Goal: Task Accomplishment & Management: Use online tool/utility

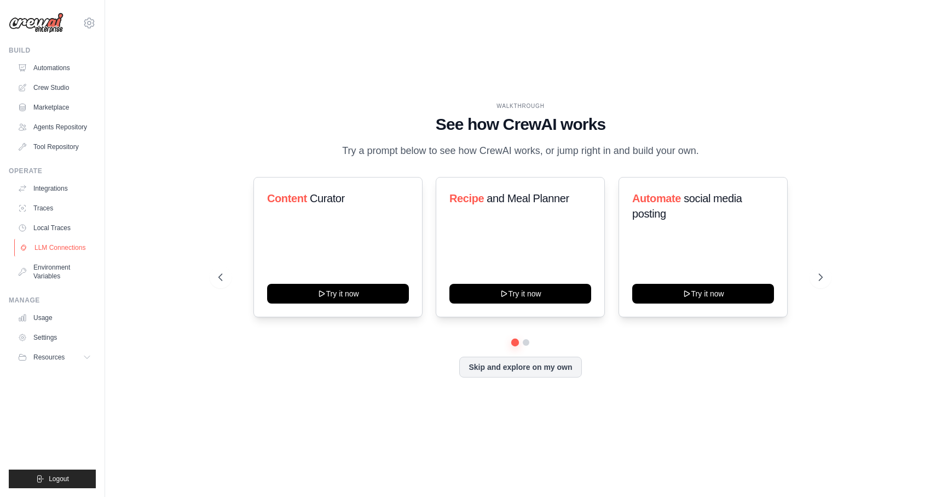
click at [52, 251] on link "LLM Connections" at bounding box center [55, 248] width 83 height 18
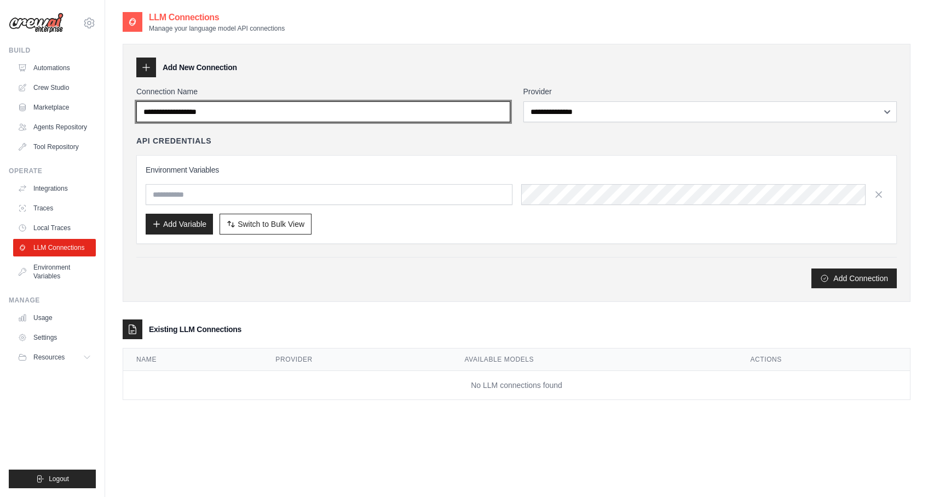
click at [273, 109] on input "Connection Name" at bounding box center [323, 111] width 374 height 21
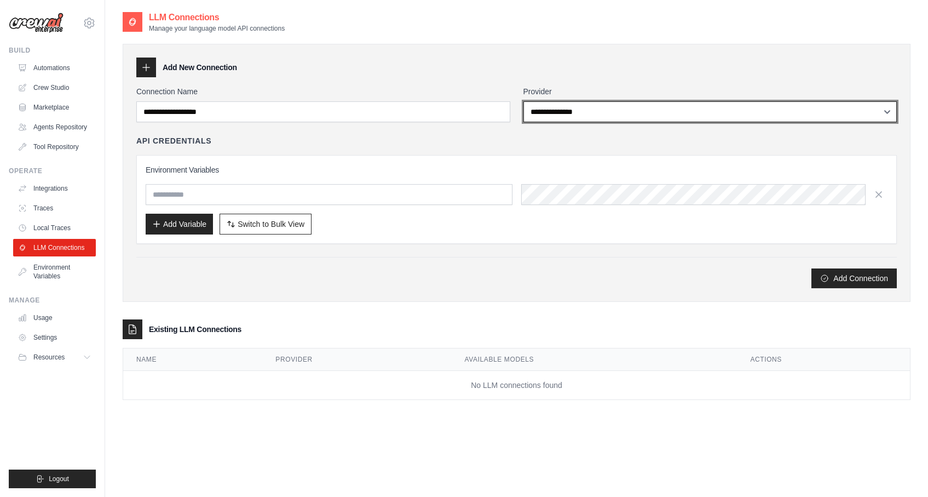
click at [602, 114] on select "**********" at bounding box center [711, 111] width 374 height 21
click at [524, 101] on select "**********" at bounding box center [711, 111] width 374 height 21
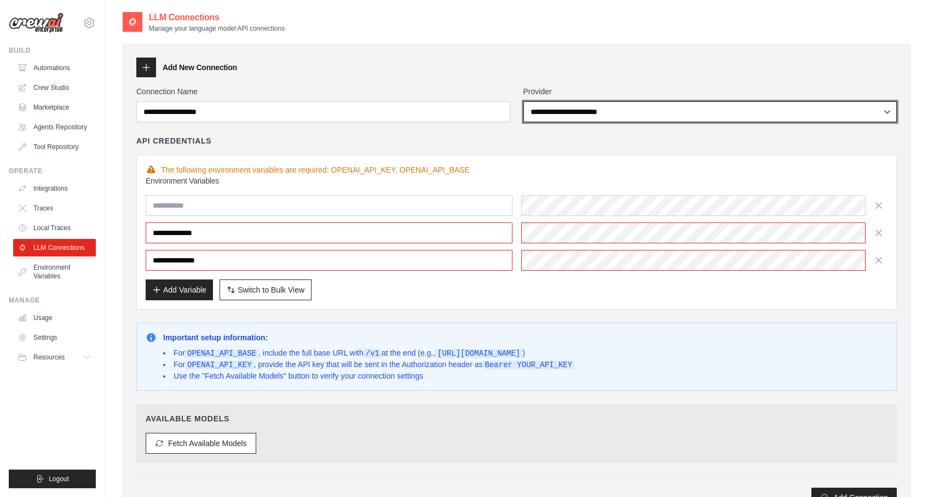
click at [602, 121] on select "**********" at bounding box center [711, 111] width 374 height 21
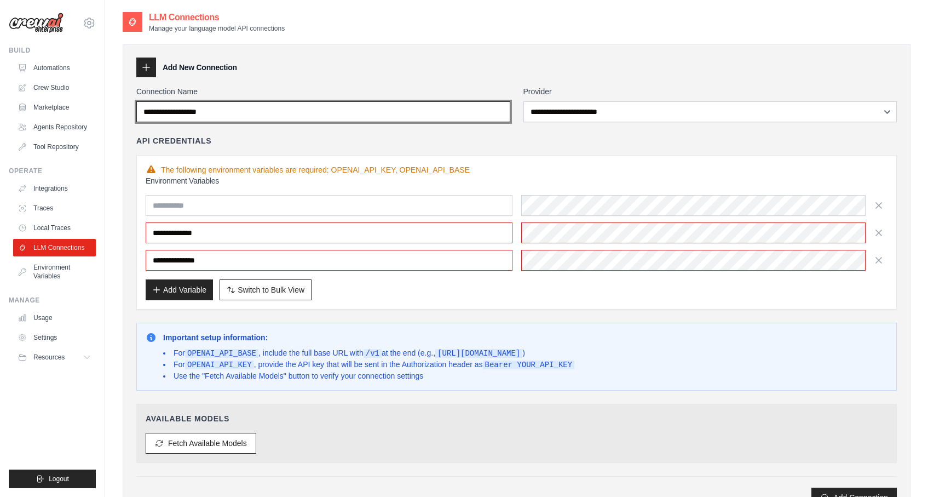
click at [441, 114] on input "Connection Name" at bounding box center [323, 111] width 374 height 21
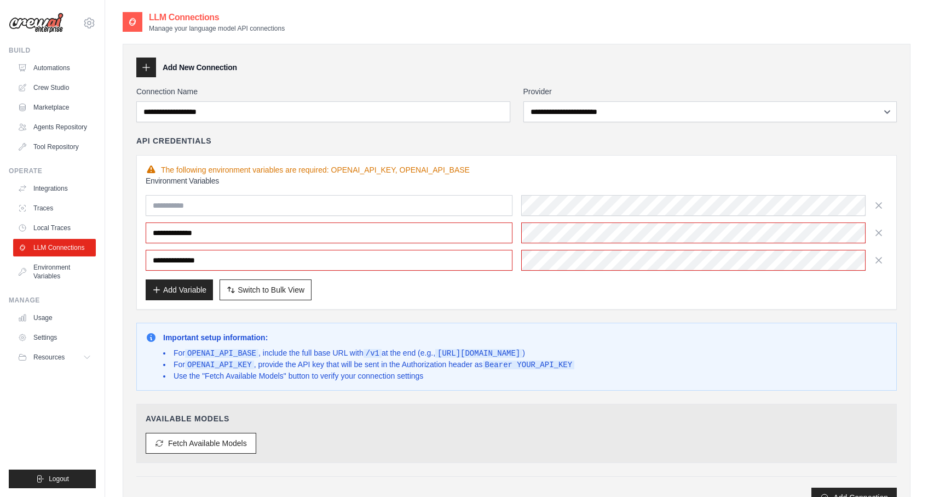
click at [364, 218] on div "**********" at bounding box center [517, 233] width 742 height 76
click at [367, 209] on input "text" at bounding box center [329, 205] width 367 height 21
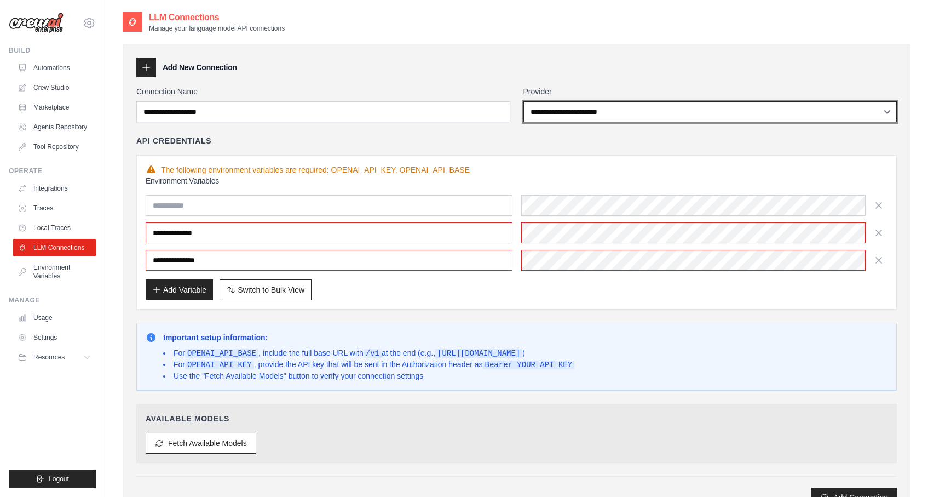
click at [569, 113] on select "**********" at bounding box center [711, 111] width 374 height 21
select select "******"
click at [524, 101] on select "**********" at bounding box center [711, 111] width 374 height 21
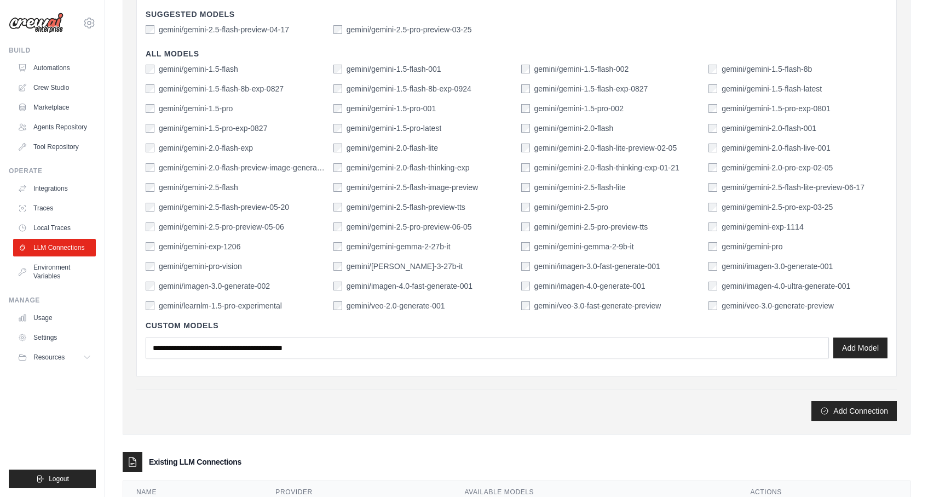
scroll to position [345, 0]
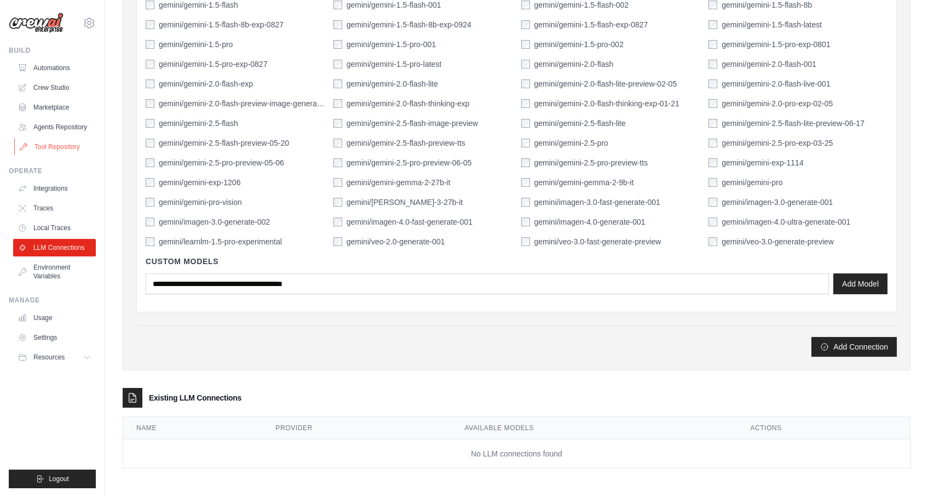
click at [73, 148] on link "Tool Repository" at bounding box center [55, 147] width 83 height 18
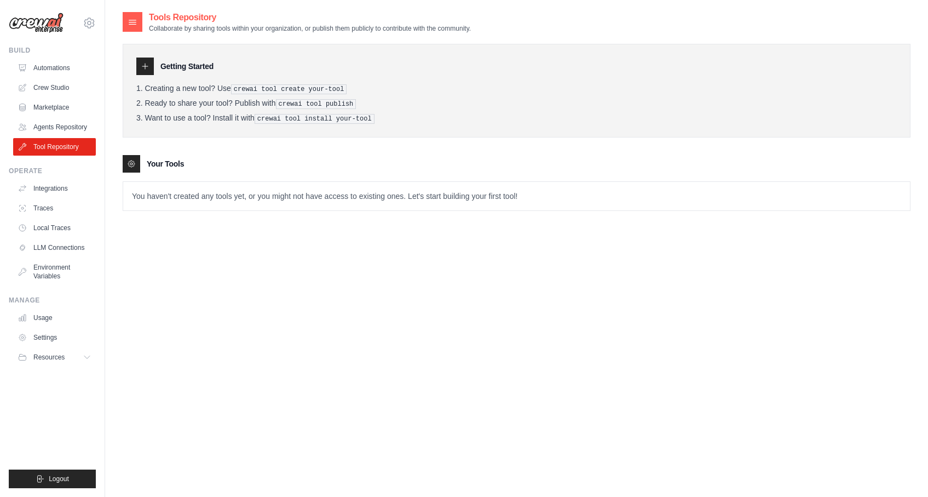
click at [144, 67] on icon at bounding box center [145, 66] width 9 height 9
click at [145, 63] on icon at bounding box center [145, 66] width 9 height 9
click at [137, 20] on icon at bounding box center [132, 21] width 11 height 11
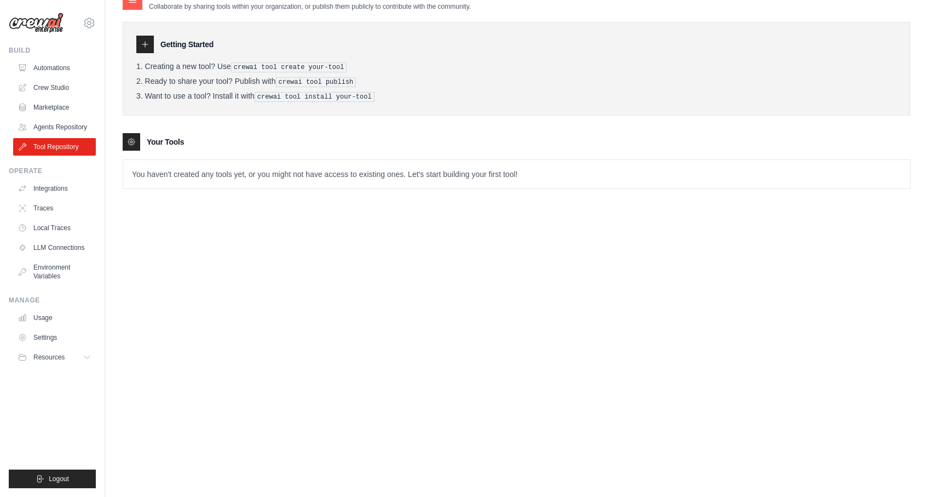
click at [237, 170] on p "You haven't created any tools yet, or you might not have access to existing one…" at bounding box center [516, 174] width 787 height 28
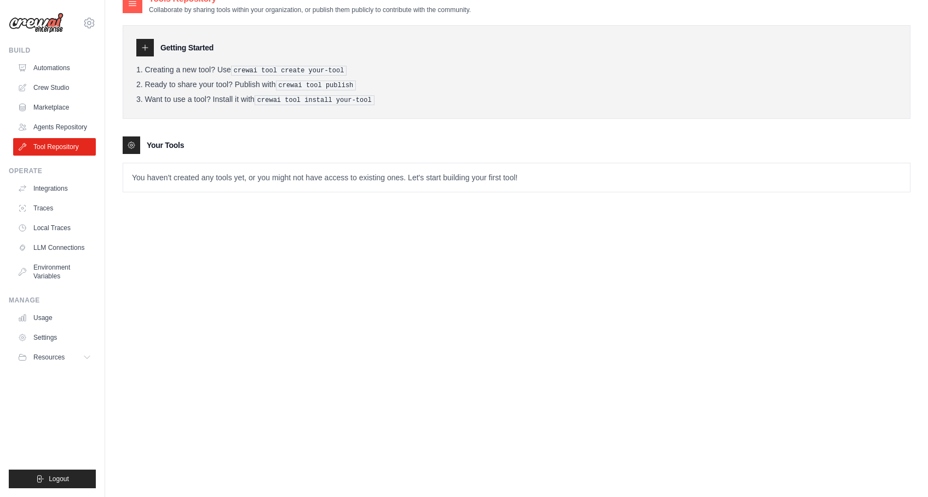
scroll to position [0, 0]
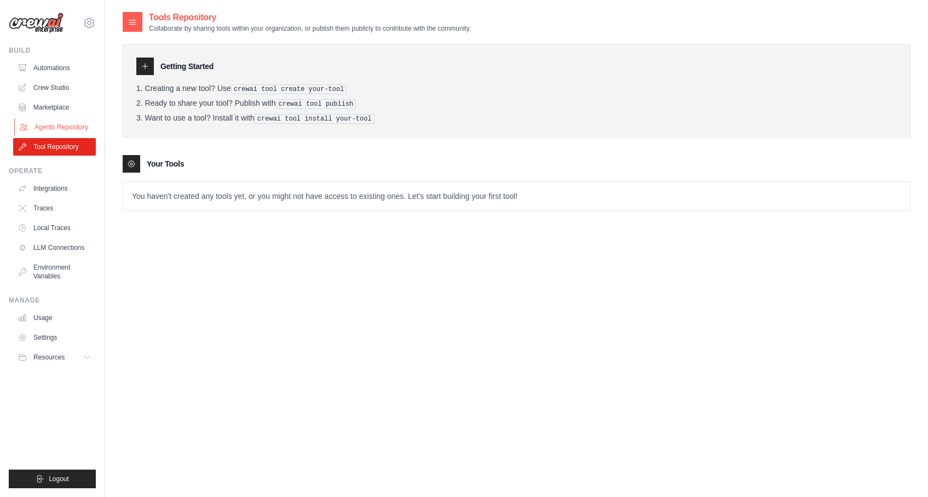
click at [82, 126] on link "Agents Repository" at bounding box center [55, 127] width 83 height 18
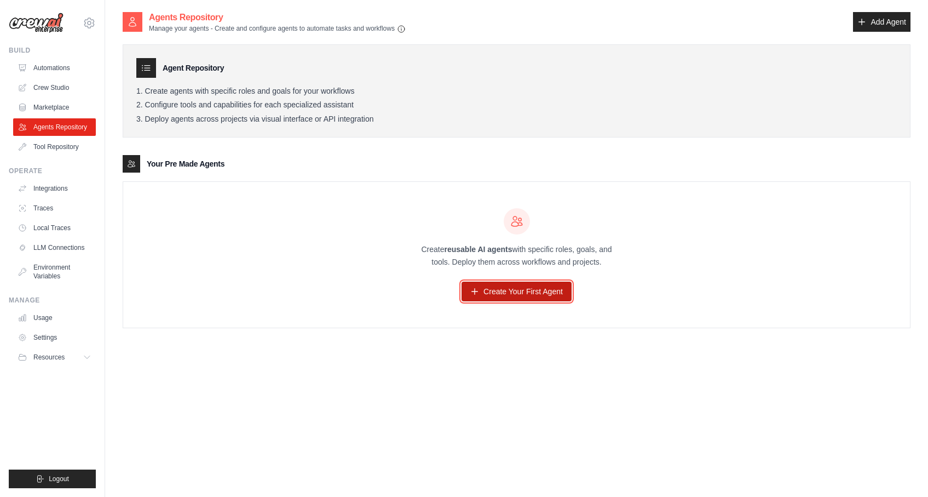
click at [541, 290] on link "Create Your First Agent" at bounding box center [517, 291] width 110 height 20
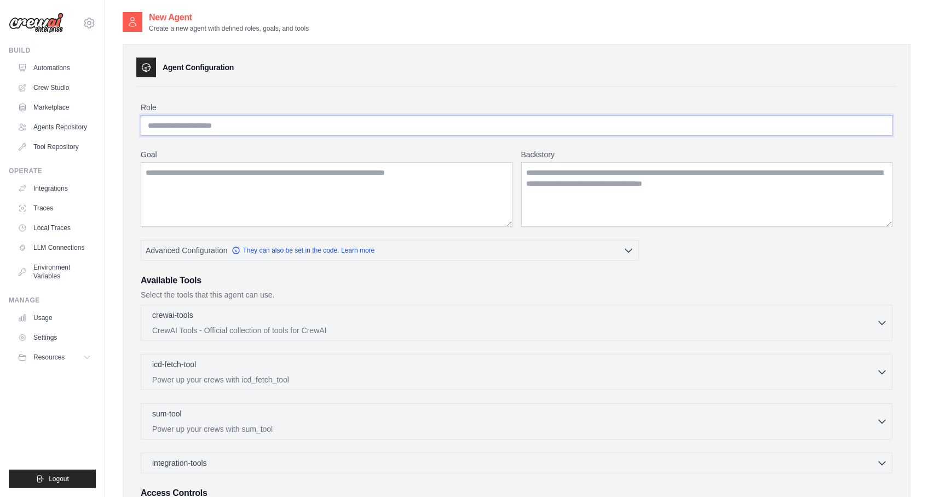
click at [355, 128] on input "Role" at bounding box center [517, 125] width 752 height 21
click at [57, 83] on link "Crew Studio" at bounding box center [55, 88] width 83 height 18
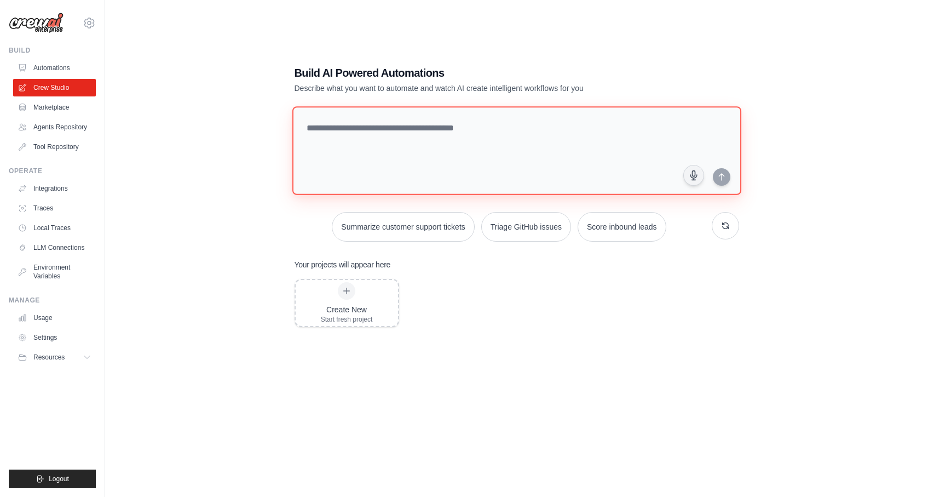
click at [417, 147] on textarea at bounding box center [516, 150] width 449 height 89
click at [448, 231] on button "Summarize customer support tickets" at bounding box center [403, 226] width 142 height 30
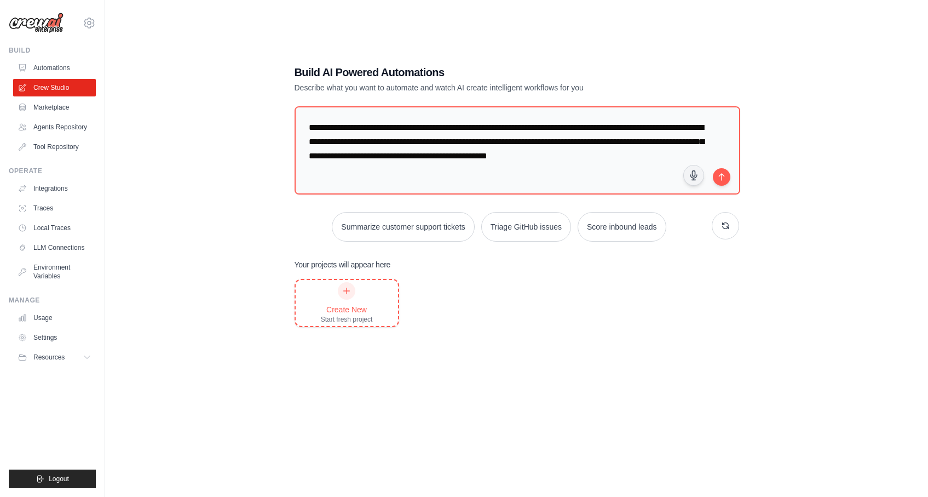
click at [350, 309] on div "Create New" at bounding box center [347, 309] width 52 height 11
click at [62, 65] on link "Automations" at bounding box center [55, 68] width 83 height 18
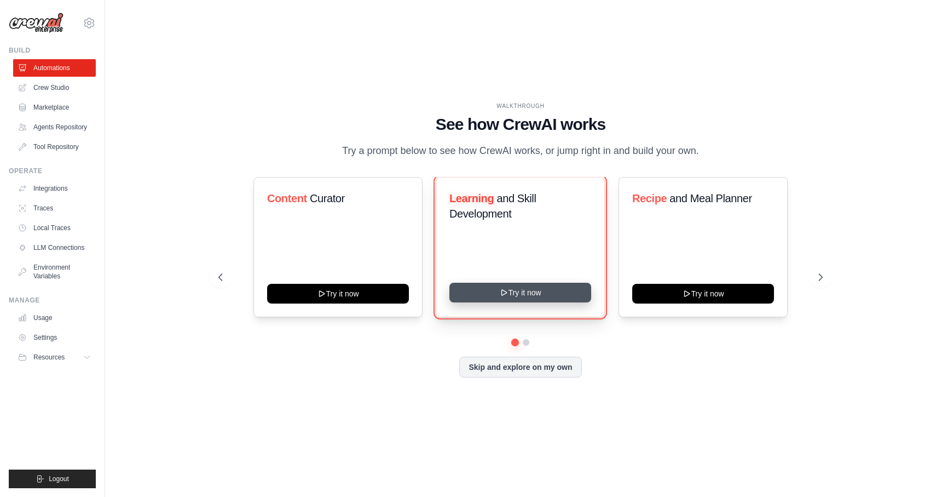
click at [528, 285] on button "Try it now" at bounding box center [521, 293] width 142 height 20
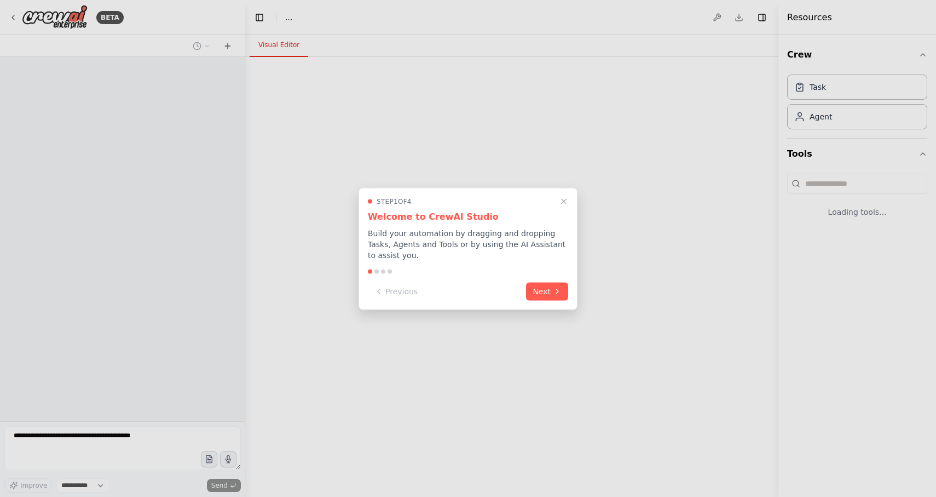
select select "****"
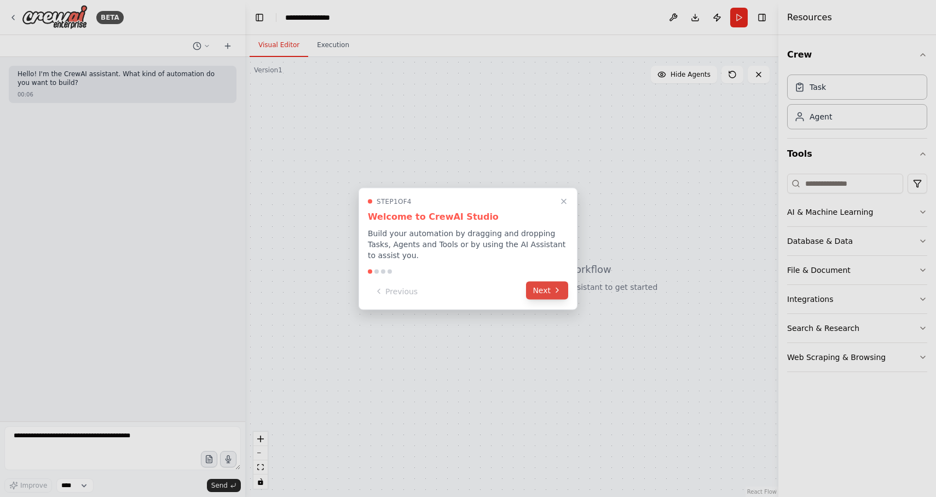
click at [554, 286] on icon at bounding box center [557, 290] width 9 height 9
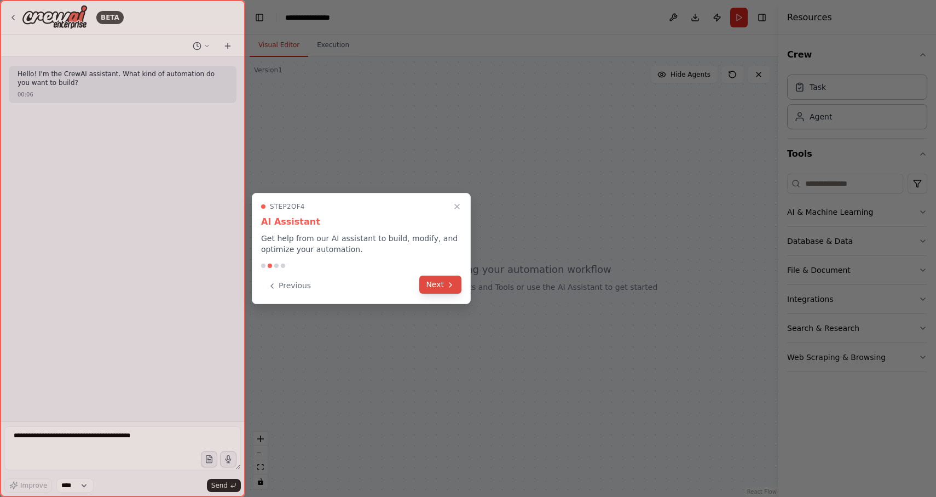
click at [458, 285] on button "Next" at bounding box center [441, 284] width 42 height 18
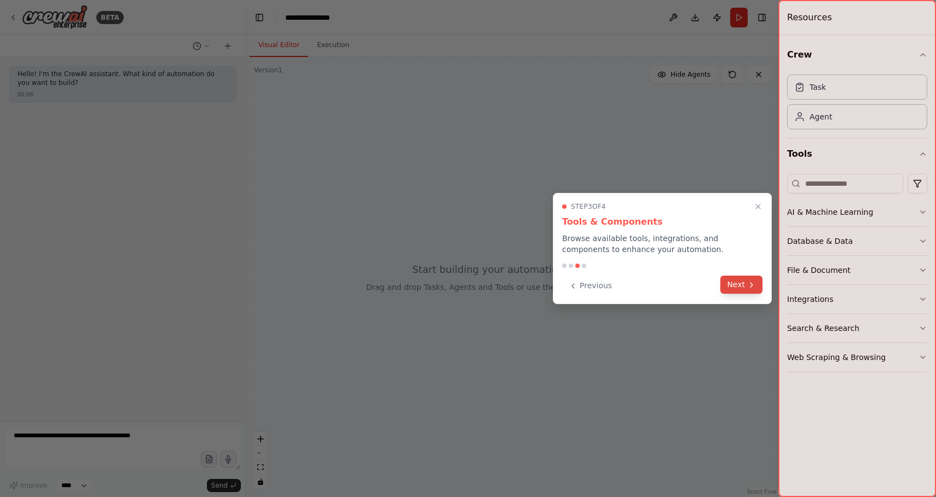
click at [740, 284] on button "Next" at bounding box center [742, 284] width 42 height 18
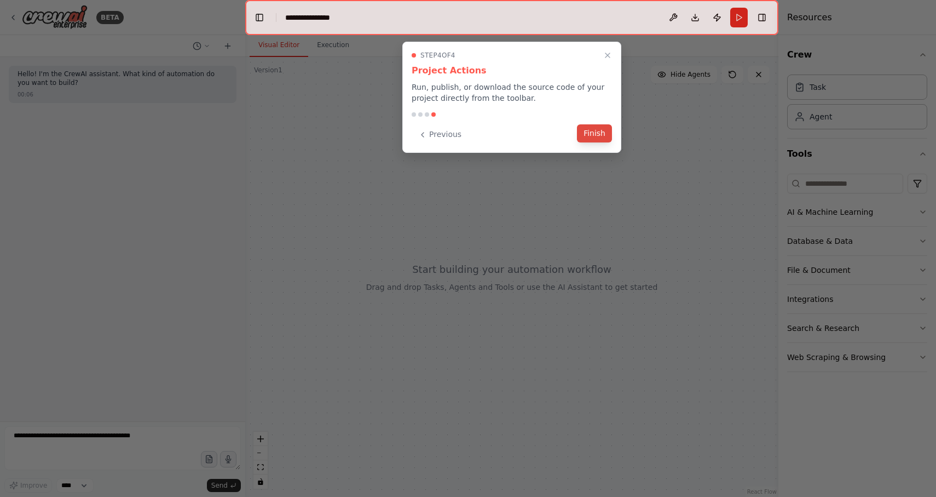
click at [595, 140] on button "Finish" at bounding box center [594, 133] width 35 height 18
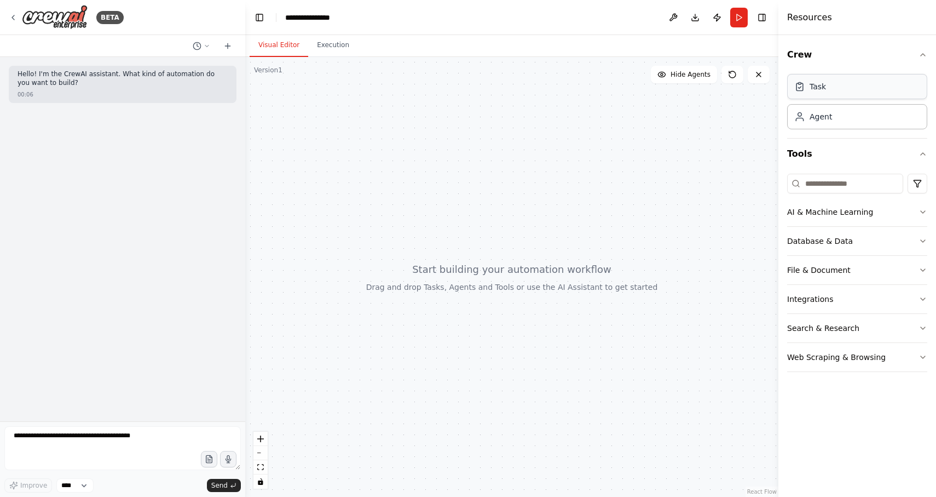
click at [832, 94] on div "Task" at bounding box center [858, 86] width 140 height 25
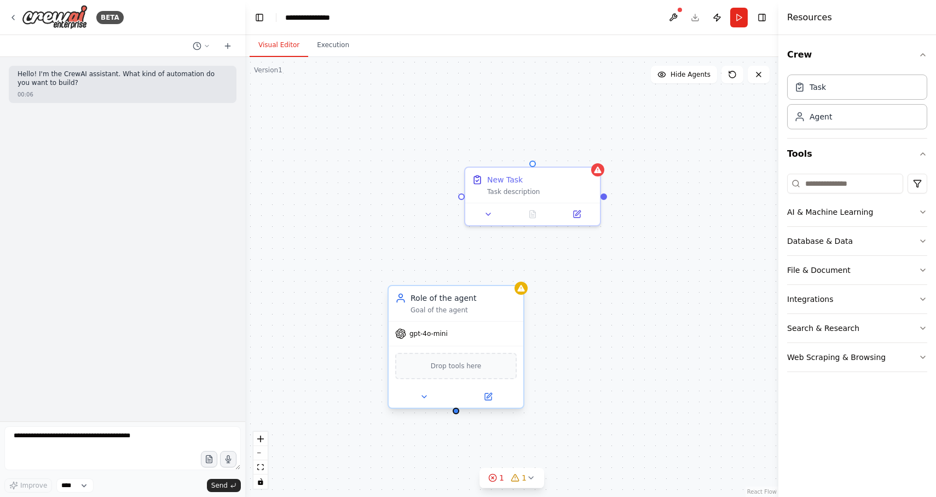
click at [487, 363] on div "Drop tools here" at bounding box center [456, 366] width 122 height 26
click at [911, 240] on button "Database & Data" at bounding box center [858, 241] width 140 height 28
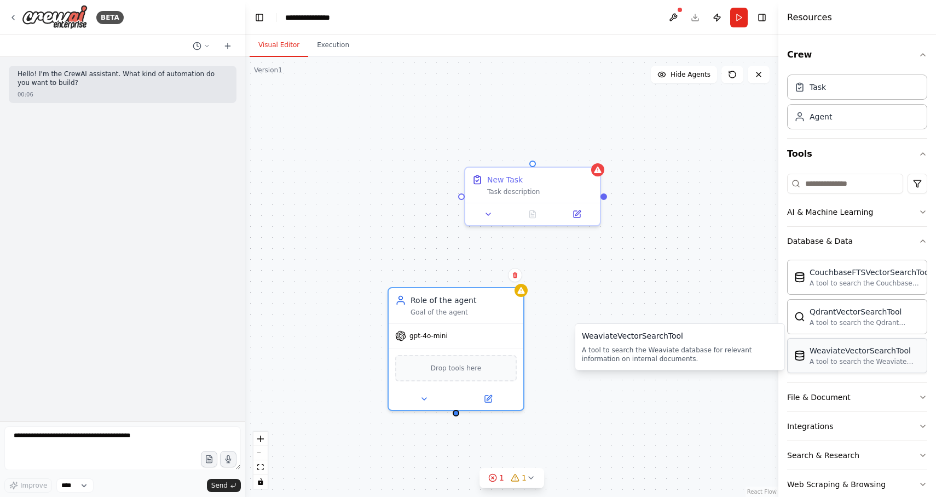
scroll to position [20, 0]
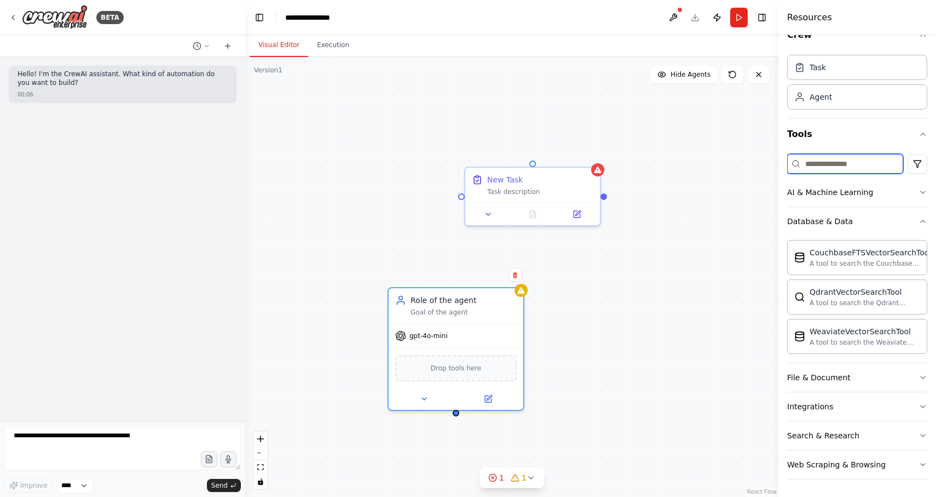
click at [850, 159] on input at bounding box center [846, 164] width 116 height 20
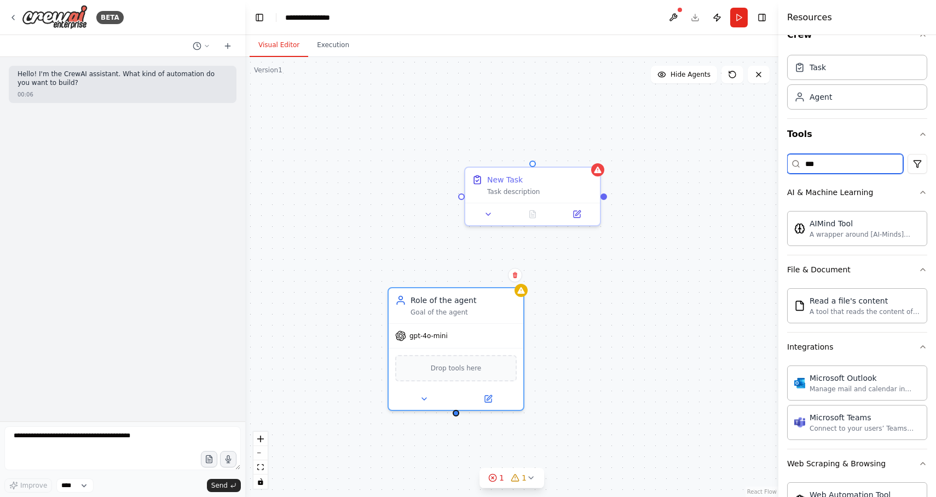
scroll to position [0, 0]
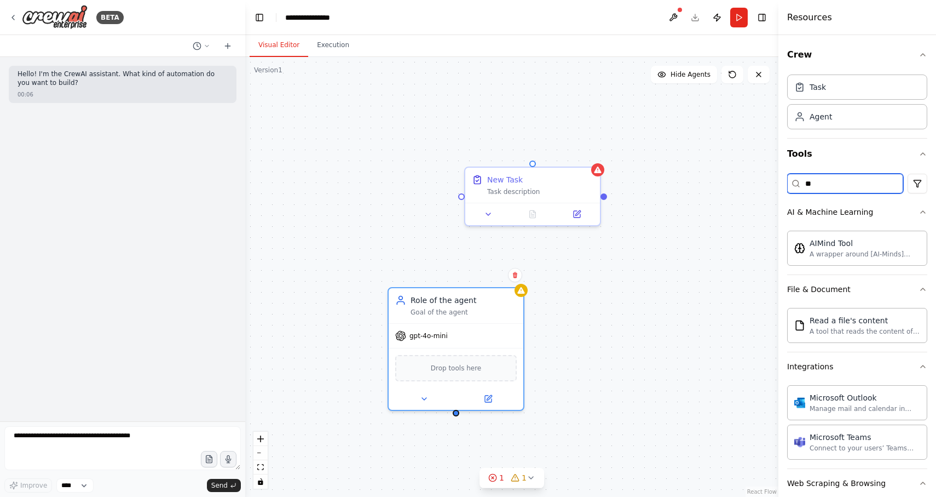
type input "*"
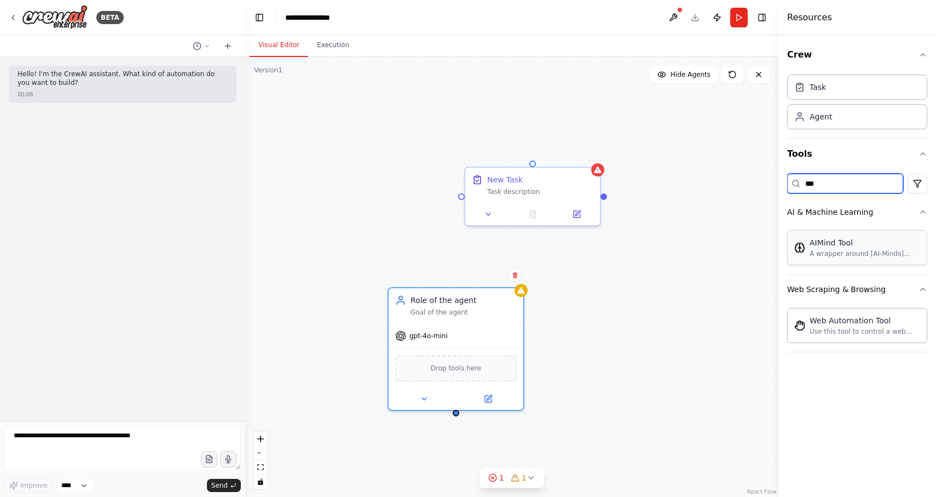
type input "***"
click at [516, 281] on button at bounding box center [515, 275] width 14 height 14
click at [484, 284] on div "New Task Task description Role of the agent Goal of the agent gpt-4o-mini Drop …" at bounding box center [511, 277] width 533 height 440
click at [498, 334] on div "gpt-4o-mini" at bounding box center [456, 333] width 135 height 24
click at [512, 274] on button at bounding box center [515, 275] width 14 height 14
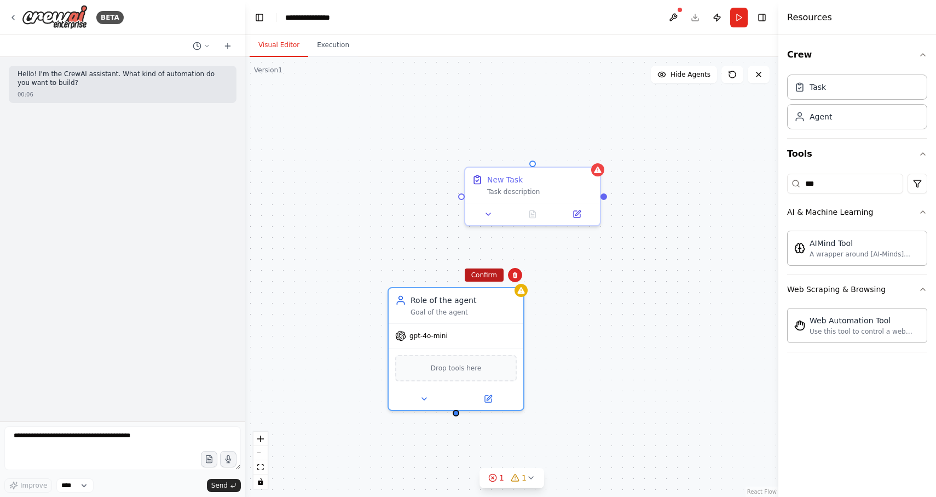
click at [484, 277] on button "Confirm" at bounding box center [484, 274] width 39 height 13
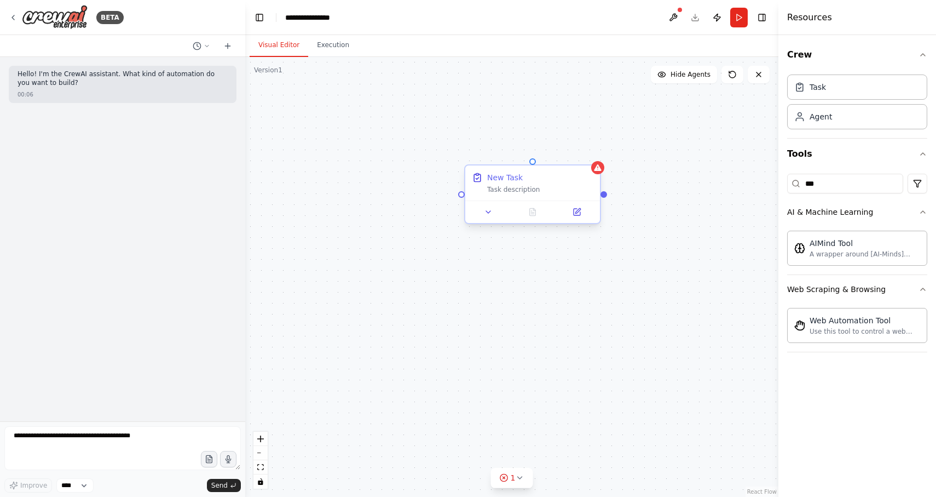
click at [548, 186] on div "Task description" at bounding box center [540, 189] width 106 height 9
click at [589, 162] on button at bounding box center [592, 155] width 14 height 14
click at [558, 157] on button "Confirm" at bounding box center [561, 155] width 39 height 13
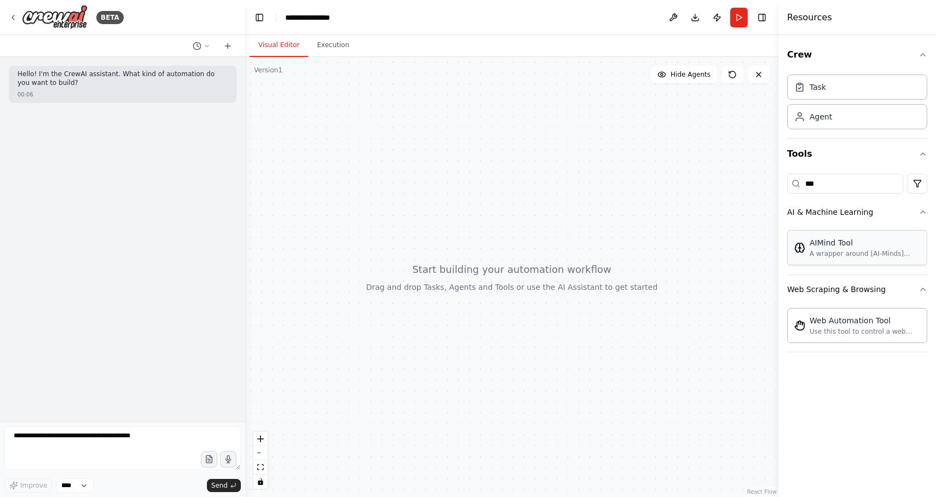
click at [831, 234] on div "AIMind Tool A wrapper around [AI-Minds](https://mindsdb.com/minds). Useful for …" at bounding box center [858, 247] width 140 height 35
click at [831, 251] on div "A wrapper around [AI-Minds](https://mindsdb.com/minds). Useful for when you nee…" at bounding box center [865, 253] width 111 height 9
click at [837, 191] on input "***" at bounding box center [846, 184] width 116 height 20
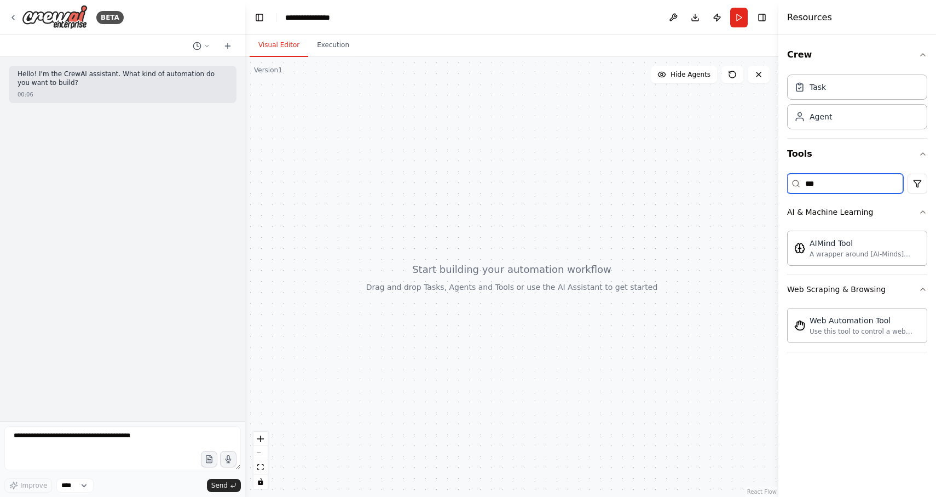
click at [837, 191] on input "***" at bounding box center [846, 184] width 116 height 20
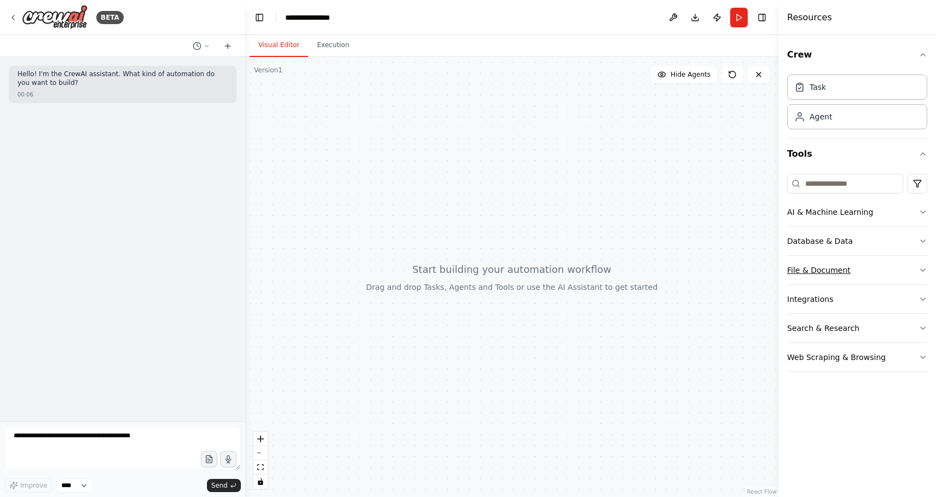
click at [848, 271] on button "File & Document" at bounding box center [858, 270] width 140 height 28
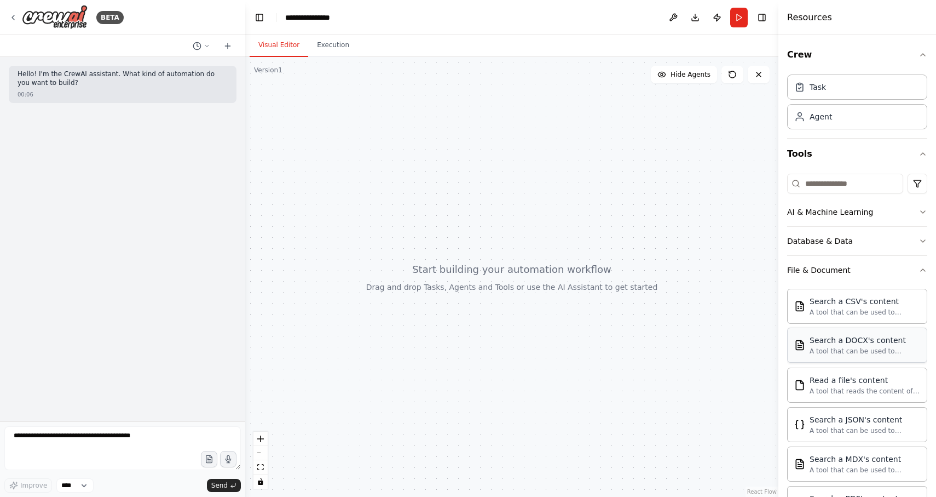
click at [815, 351] on div "A tool that can be used to semantic search a query from a DOCX's content." at bounding box center [865, 351] width 111 height 9
click at [826, 110] on div "Agent" at bounding box center [858, 116] width 140 height 25
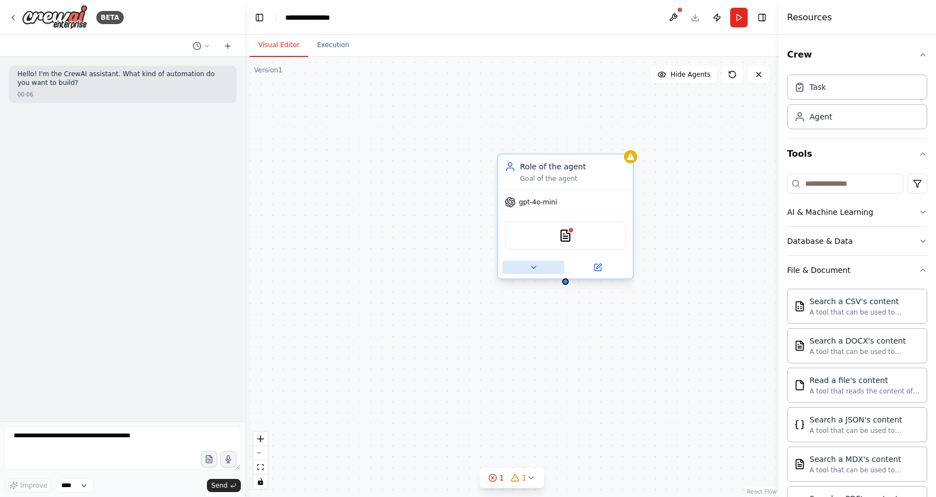
click at [531, 270] on icon at bounding box center [534, 267] width 9 height 9
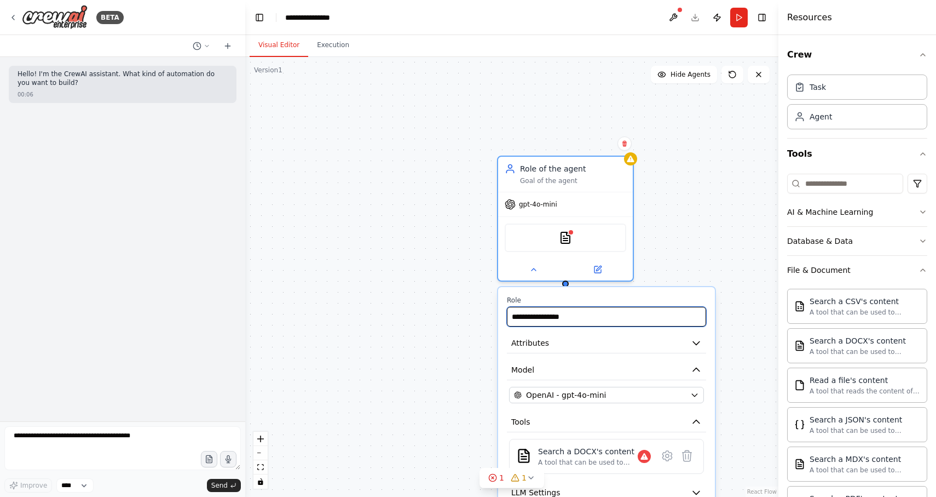
click at [572, 311] on input "**********" at bounding box center [606, 317] width 199 height 20
click at [592, 342] on button "Attributes" at bounding box center [606, 343] width 199 height 20
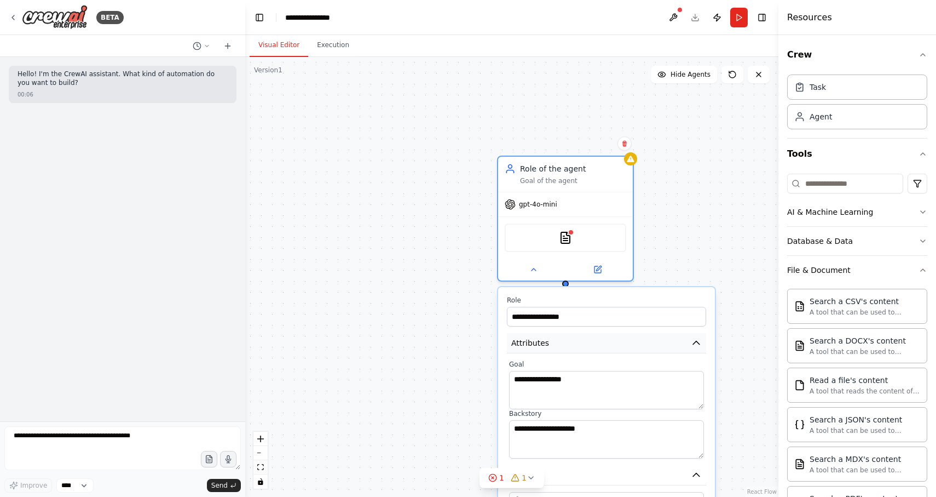
click at [593, 342] on button "Attributes" at bounding box center [606, 343] width 199 height 20
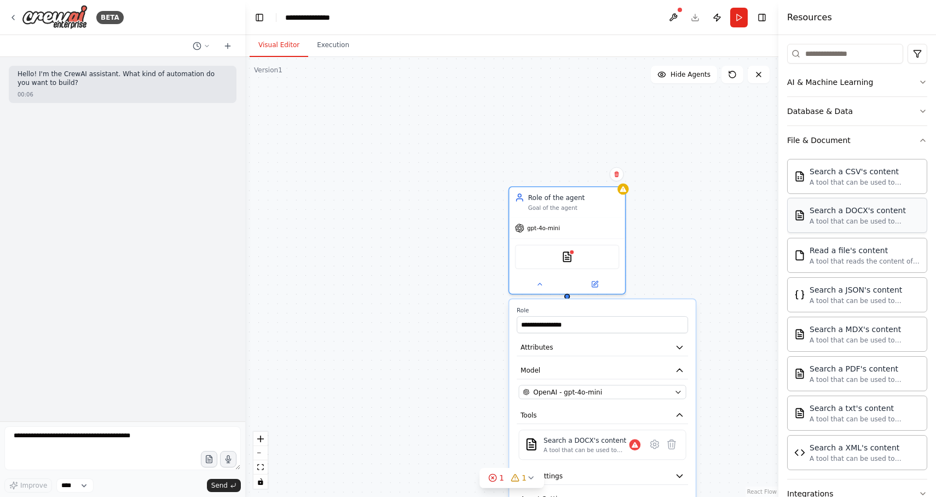
scroll to position [217, 0]
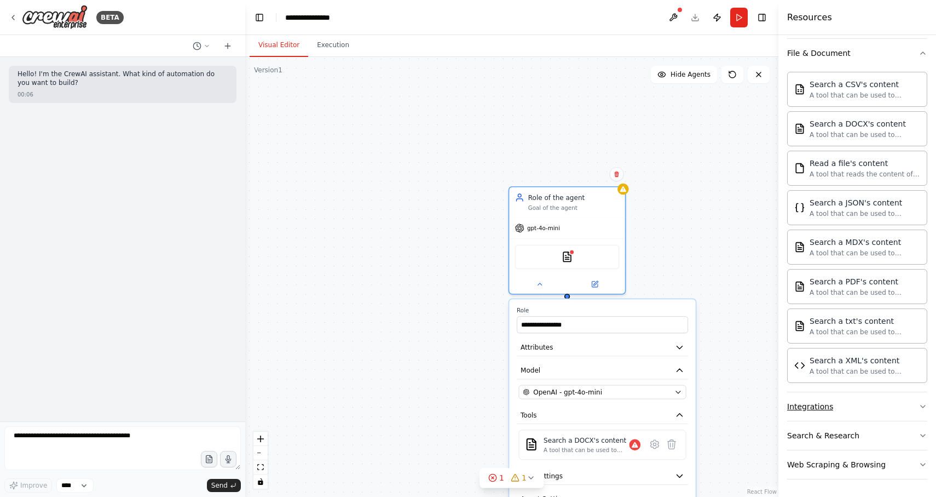
click at [849, 417] on button "Integrations" at bounding box center [858, 406] width 140 height 28
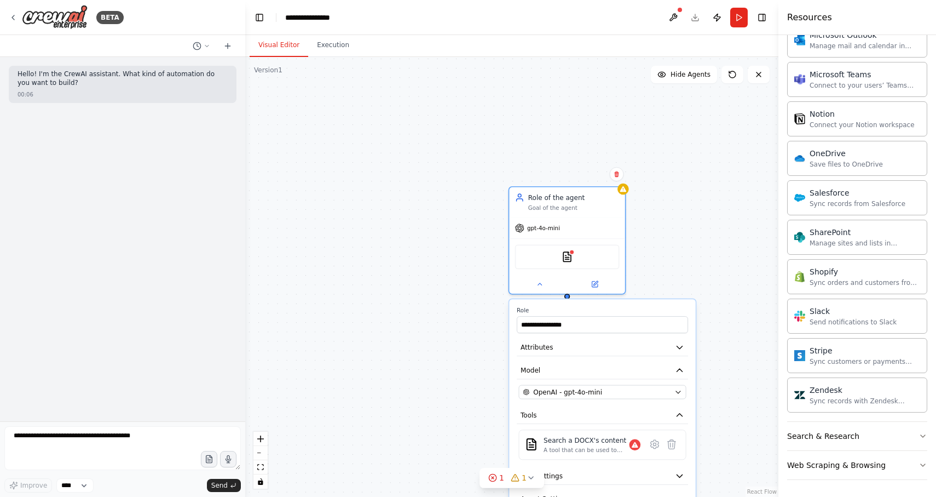
scroll to position [1093, 0]
click at [834, 431] on div "Search & Research" at bounding box center [824, 435] width 72 height 11
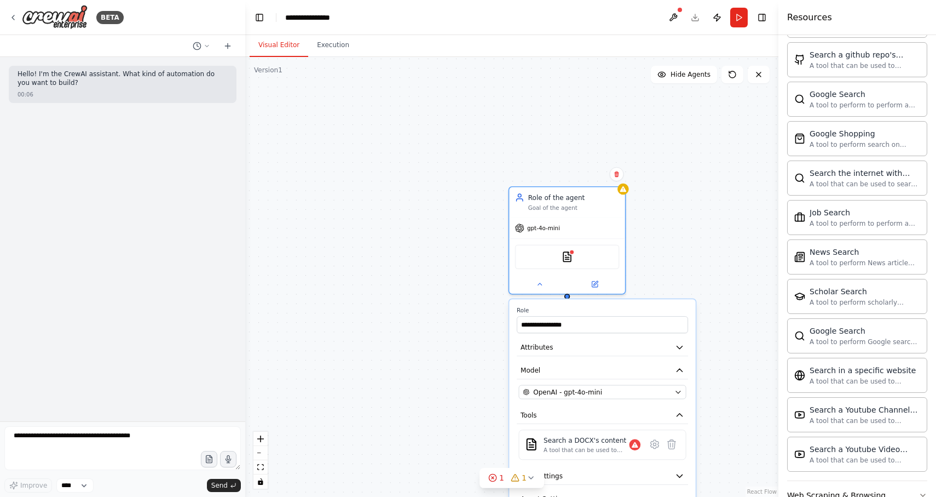
scroll to position [1654, 0]
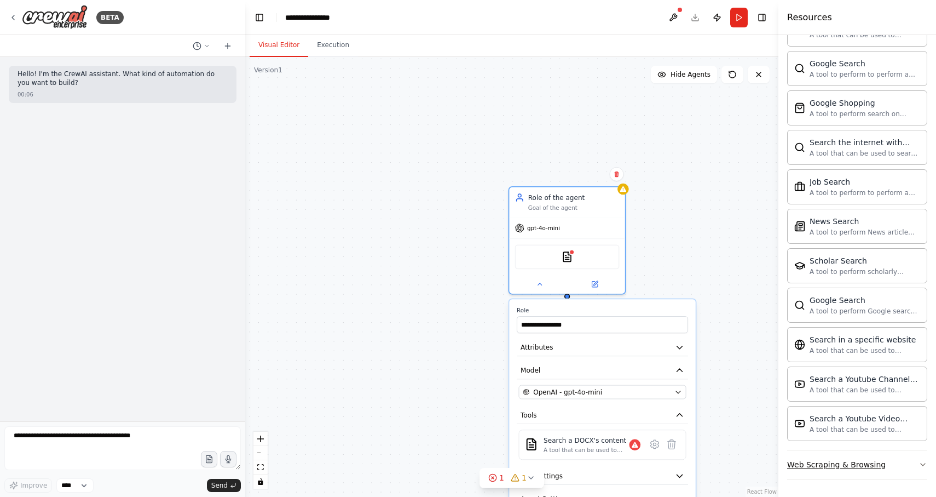
click at [828, 477] on button "Web Scraping & Browsing" at bounding box center [858, 464] width 140 height 28
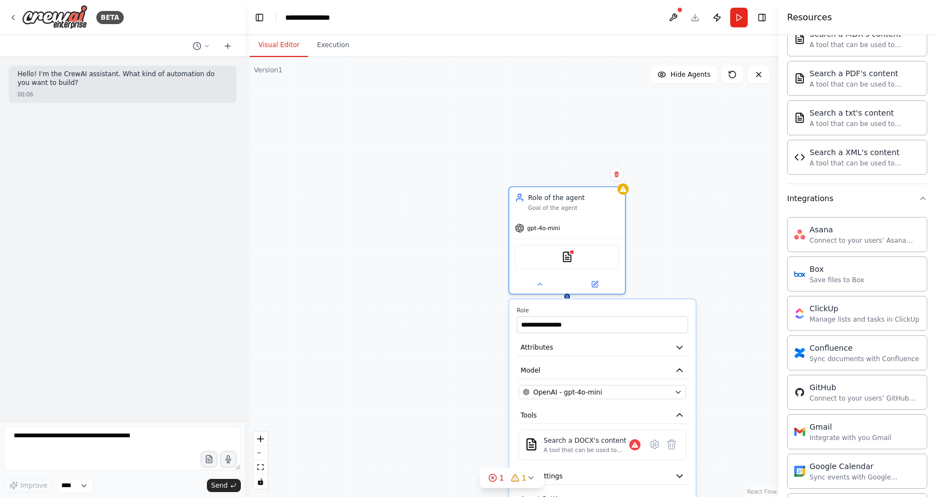
scroll to position [0, 0]
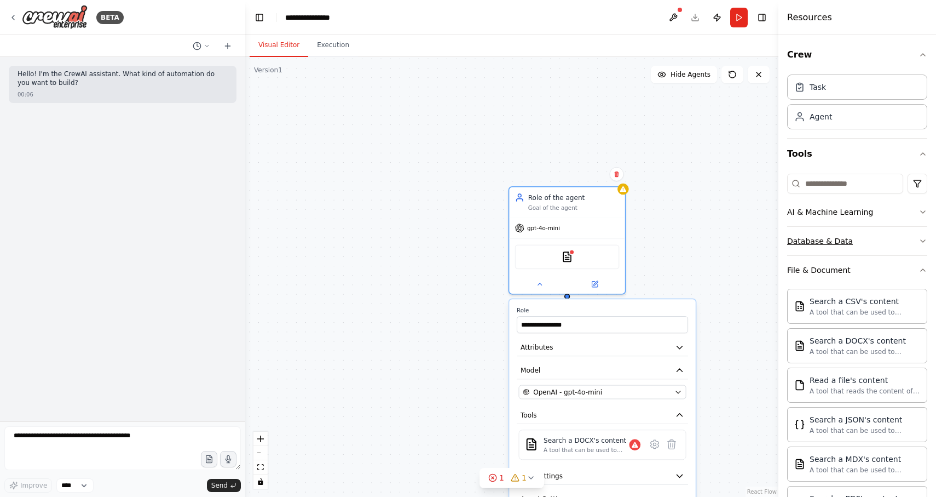
click at [828, 244] on div "Database & Data" at bounding box center [821, 240] width 66 height 11
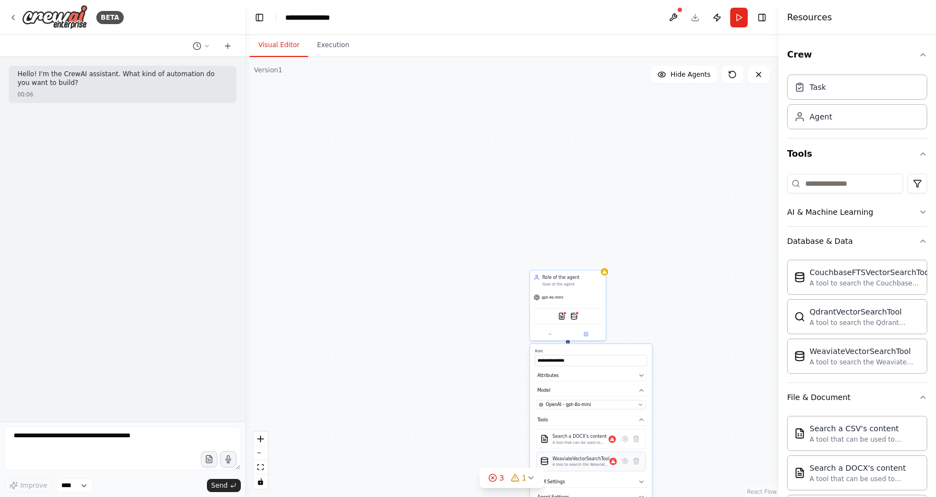
click at [573, 468] on div "WeaviateVectorSearchTool A tool to search the Weaviate database for relevant in…" at bounding box center [592, 461] width 110 height 20
click at [581, 461] on div "WeaviateVectorSearchTool" at bounding box center [581, 458] width 57 height 6
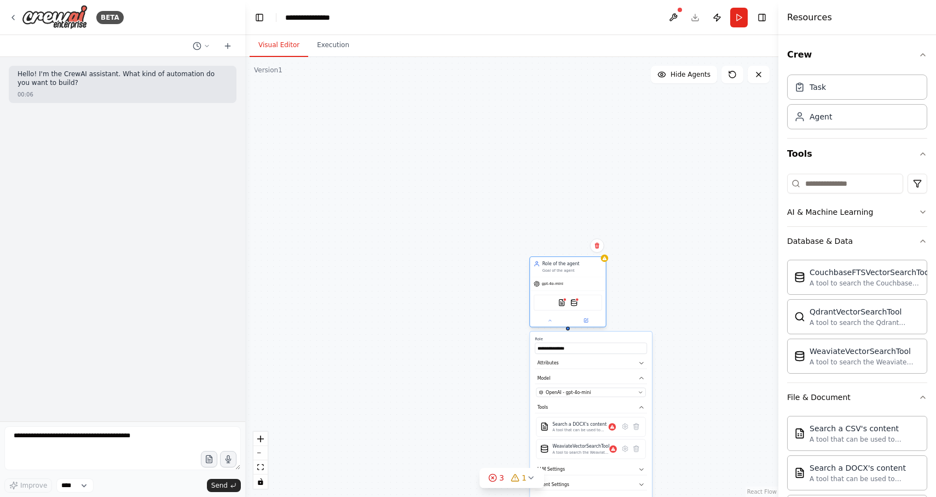
drag, startPoint x: 562, startPoint y: 292, endPoint x: 561, endPoint y: 193, distance: 99.1
click at [561, 256] on div "Role of the agent Goal of the agent gpt-4o-mini DOCXSearchTool WeaviateVectorSe…" at bounding box center [568, 291] width 77 height 71
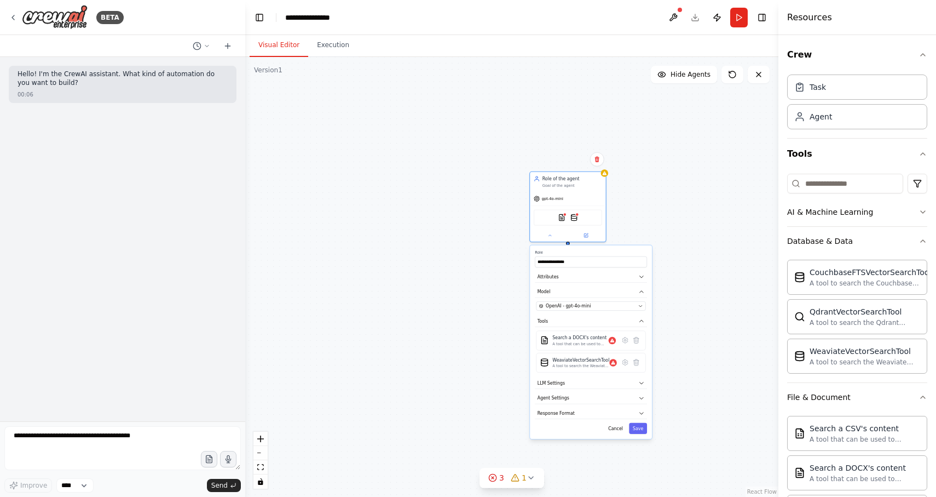
click at [571, 389] on div "**********" at bounding box center [591, 341] width 122 height 193
click at [576, 385] on button "LLM Settings" at bounding box center [591, 383] width 112 height 12
click at [564, 447] on div "**********" at bounding box center [591, 363] width 122 height 236
click at [574, 438] on button "Agent Settings" at bounding box center [591, 441] width 112 height 12
drag, startPoint x: 465, startPoint y: 412, endPoint x: 453, endPoint y: 321, distance: 91.7
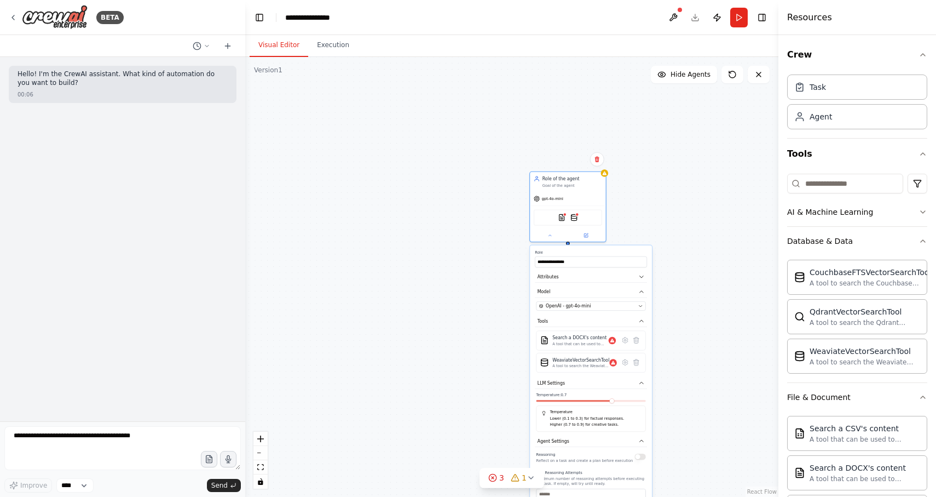
drag, startPoint x: 453, startPoint y: 321, endPoint x: 375, endPoint y: 267, distance: 94.8
click at [375, 267] on div "**********" at bounding box center [511, 277] width 533 height 440
click at [326, 49] on button "Execution" at bounding box center [333, 45] width 50 height 23
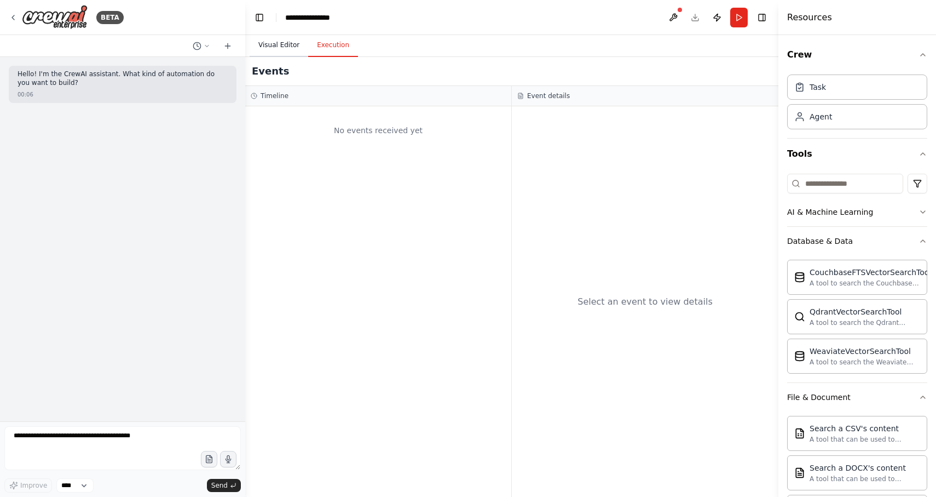
click at [286, 53] on button "Visual Editor" at bounding box center [279, 45] width 59 height 23
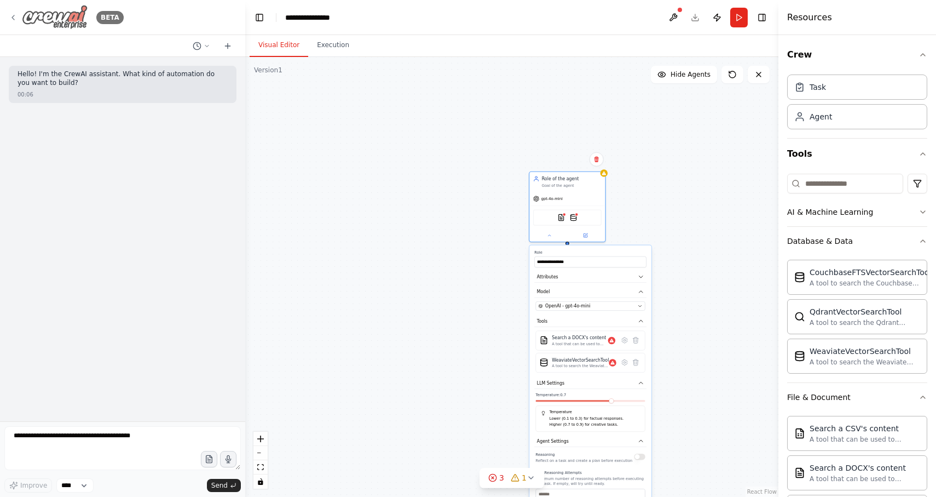
click at [56, 14] on img at bounding box center [55, 17] width 66 height 25
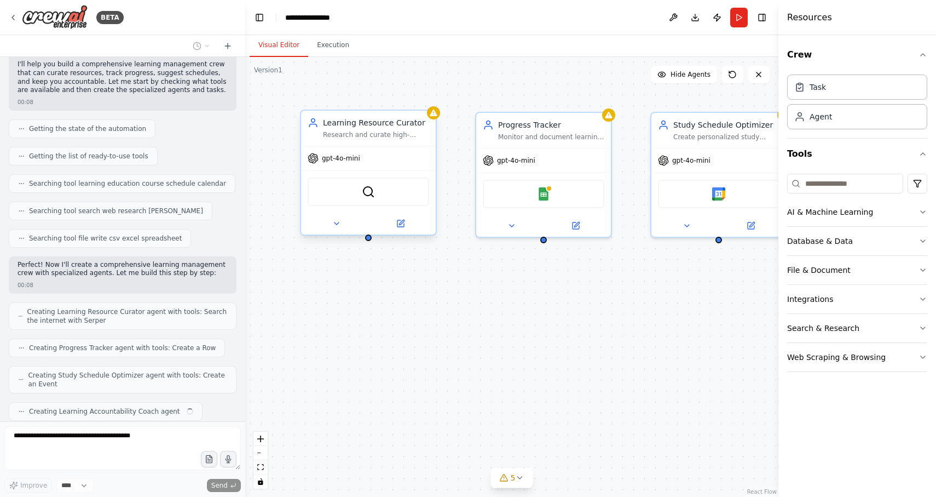
scroll to position [120, 0]
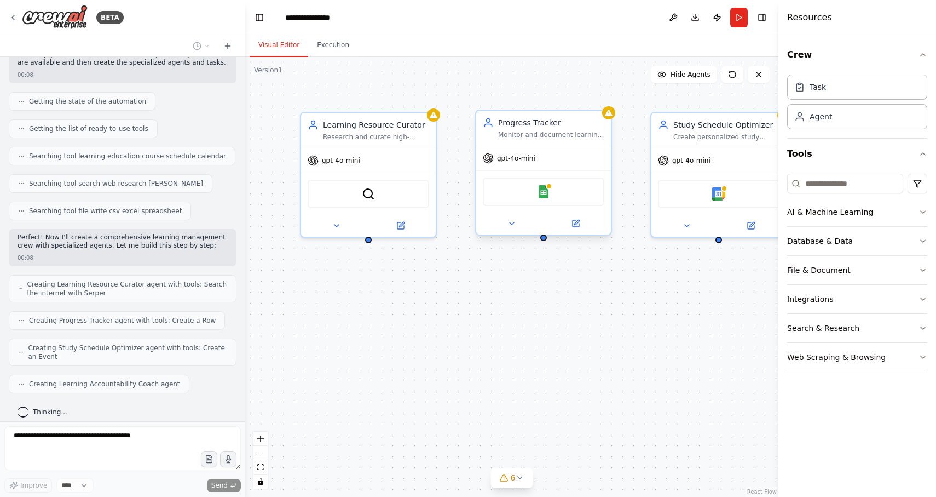
click at [505, 129] on div "Progress Tracker Monitor and document learning progress across multiple courses…" at bounding box center [551, 128] width 106 height 22
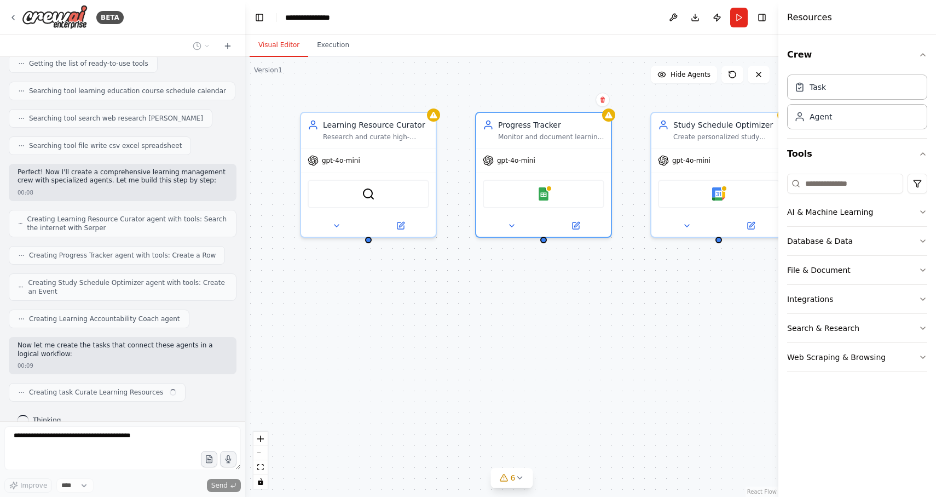
scroll to position [194, 0]
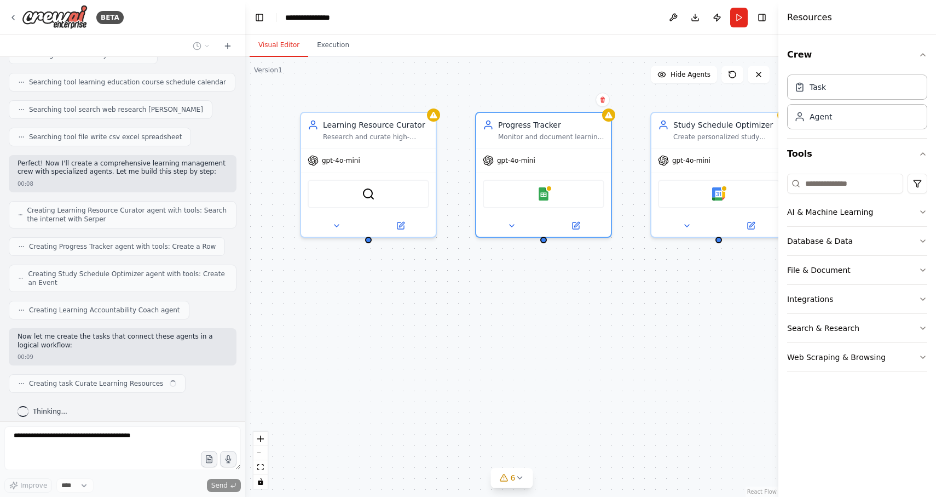
click at [466, 257] on div "Learning Resource Curator Research and curate high-quality, personalized learni…" at bounding box center [511, 277] width 533 height 440
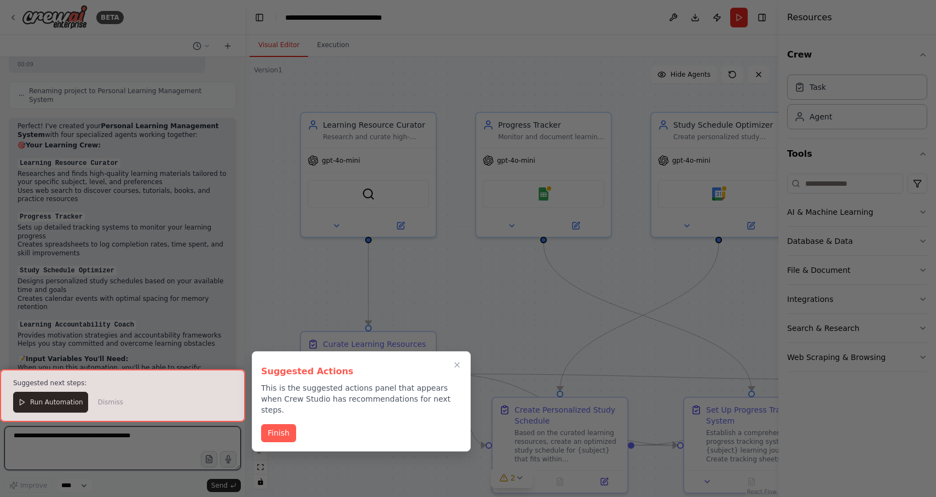
scroll to position [716, 0]
